Goal: Navigation & Orientation: Find specific page/section

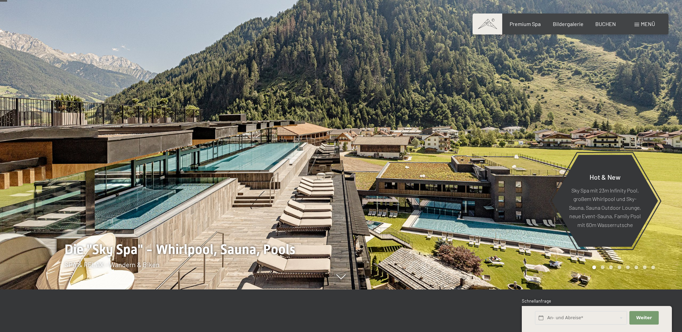
scroll to position [45, 0]
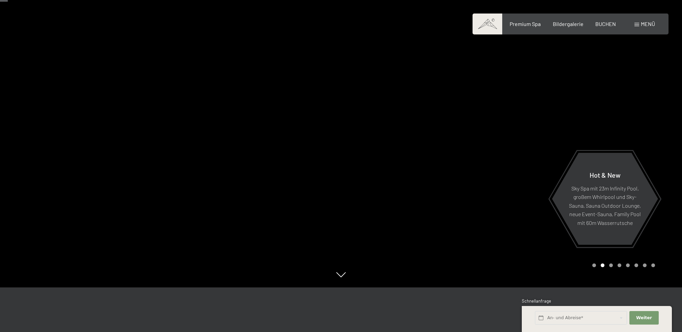
click at [612, 265] on div "Carousel Page 3" at bounding box center [611, 265] width 4 height 4
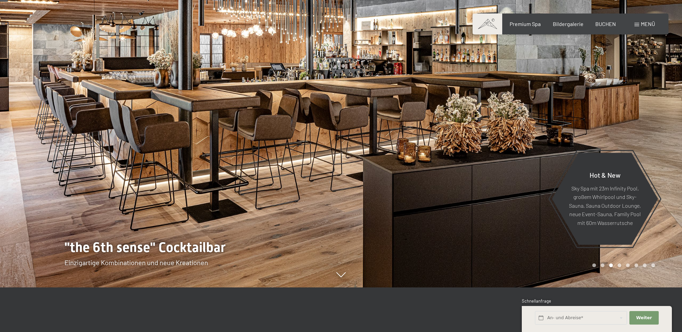
click at [621, 264] on div "Carousel Page 4" at bounding box center [620, 265] width 4 height 4
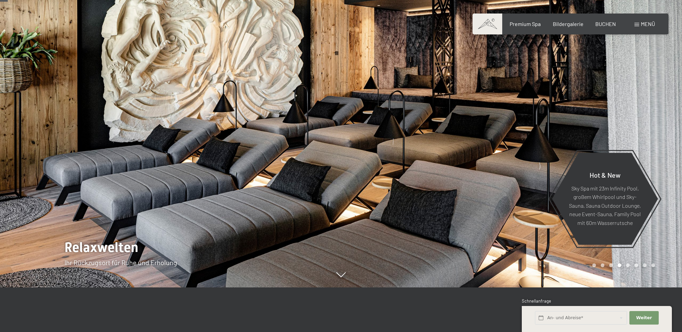
click at [627, 264] on div "Carousel Page 5" at bounding box center [628, 265] width 4 height 4
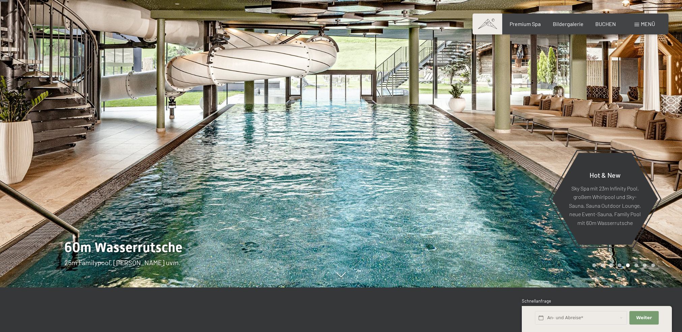
click at [628, 264] on div "Carousel Page 5 (Current Slide)" at bounding box center [628, 265] width 4 height 4
click at [636, 264] on div "Carousel Page 6" at bounding box center [636, 265] width 4 height 4
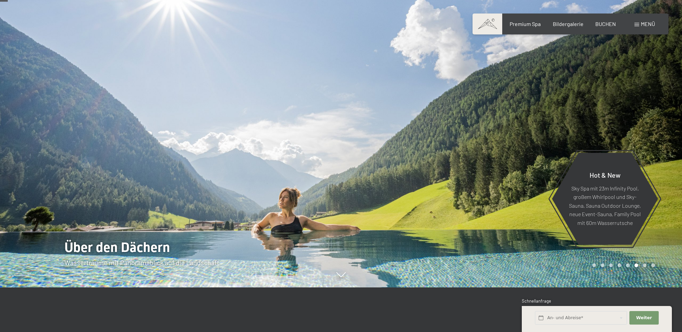
click at [645, 265] on div "Carousel Page 7" at bounding box center [645, 265] width 4 height 4
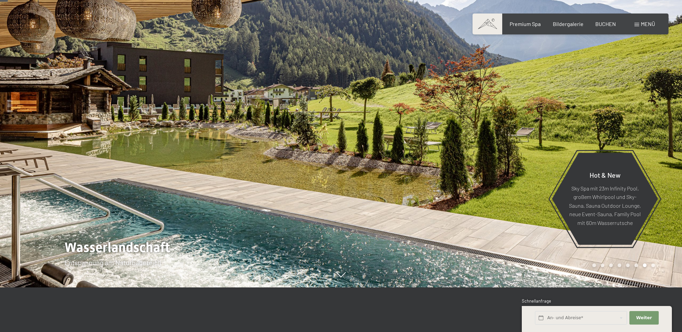
click at [644, 264] on div "Carousel Page 7 (Current Slide)" at bounding box center [645, 265] width 4 height 4
click at [652, 265] on div "Carousel Page 8" at bounding box center [653, 265] width 4 height 4
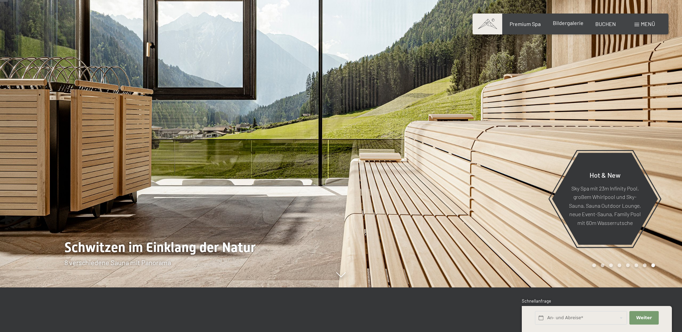
click at [573, 26] on span "Bildergalerie" at bounding box center [568, 23] width 31 height 6
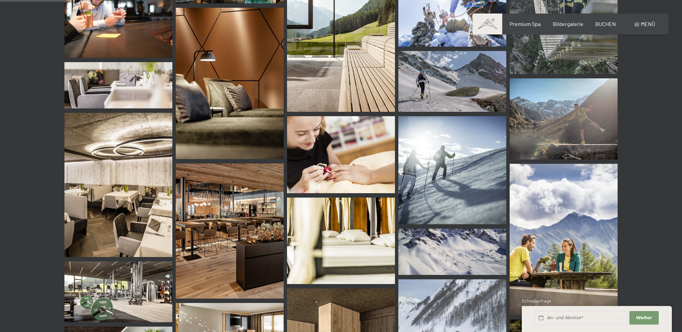
scroll to position [831, 0]
